Goal: Ask a question

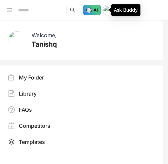
click at [100, 10] on img at bounding box center [92, 10] width 18 height 10
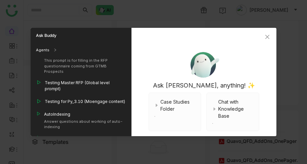
scroll to position [638, 0]
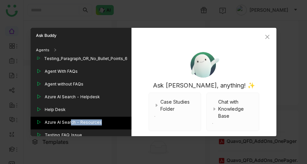
click at [71, 120] on div "Azure AI Search - Resources" at bounding box center [73, 123] width 57 height 7
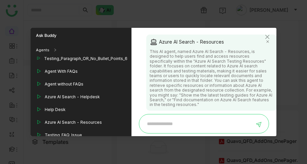
click at [180, 119] on input at bounding box center [199, 124] width 112 height 11
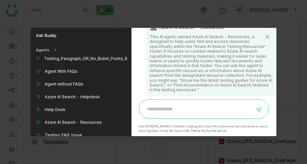
scroll to position [0, 0]
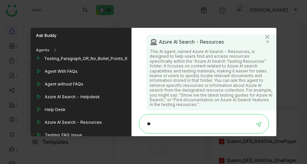
type input "*"
type input "**********"
click at [259, 120] on icon at bounding box center [259, 123] width 7 height 7
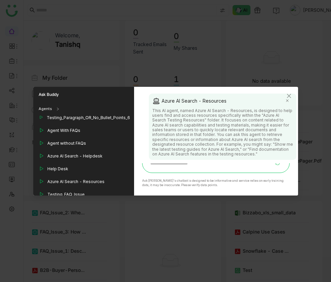
scroll to position [406, 0]
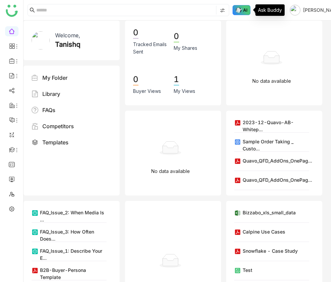
click at [242, 9] on img at bounding box center [242, 10] width 18 height 10
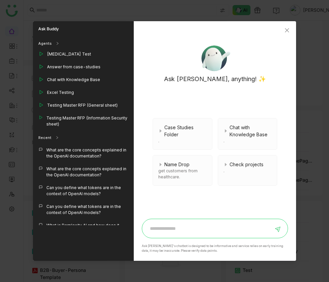
scroll to position [220, 0]
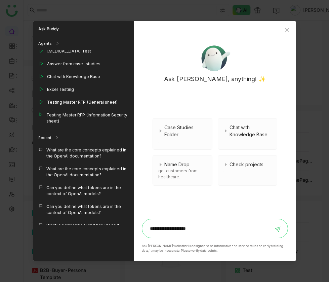
type input "**********"
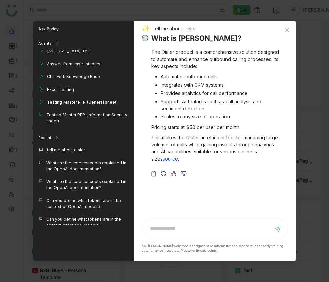
click at [164, 170] on img at bounding box center [163, 173] width 7 height 7
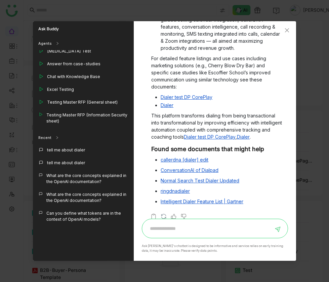
scroll to position [212, 0]
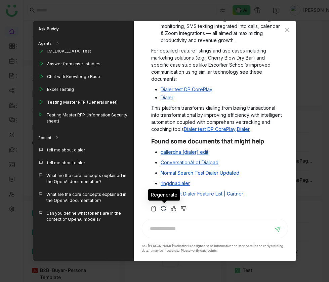
click at [161, 206] on img at bounding box center [163, 208] width 7 height 7
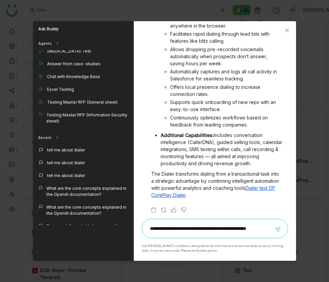
scroll to position [0, 13]
type input "**********"
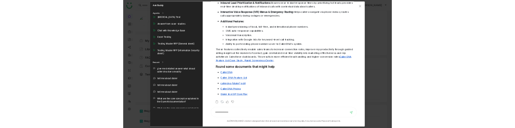
scroll to position [310, 0]
